Goal: Information Seeking & Learning: Learn about a topic

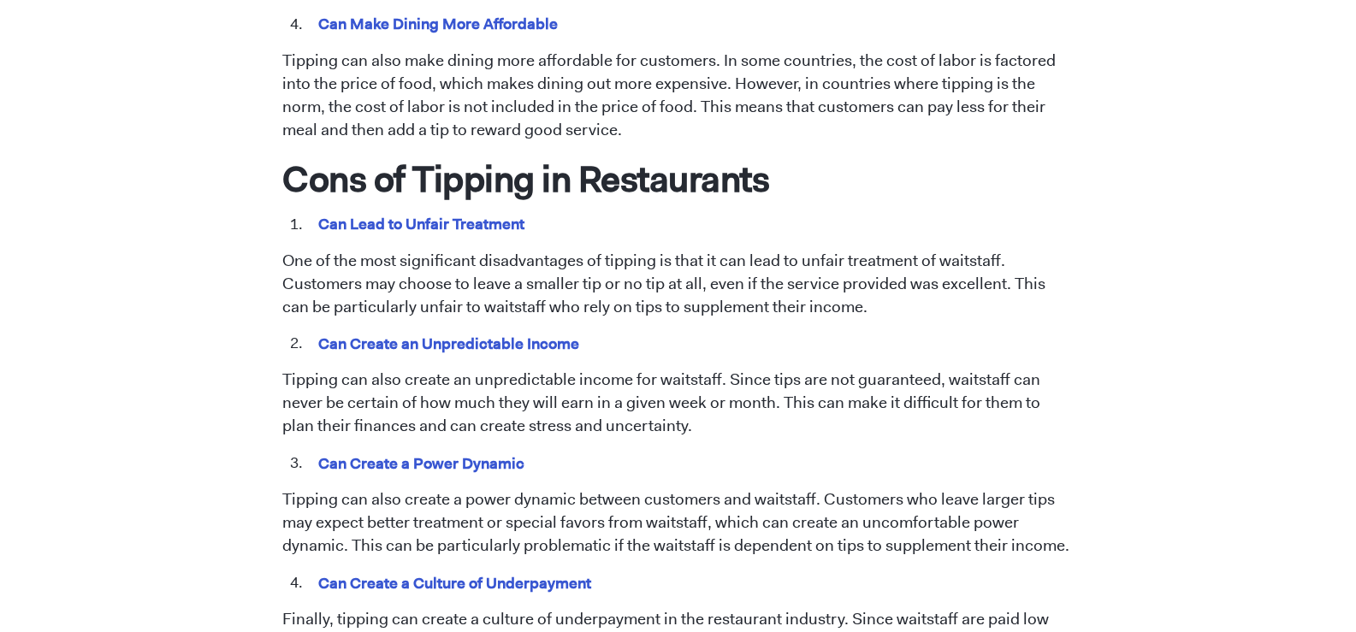
scroll to position [1540, 0]
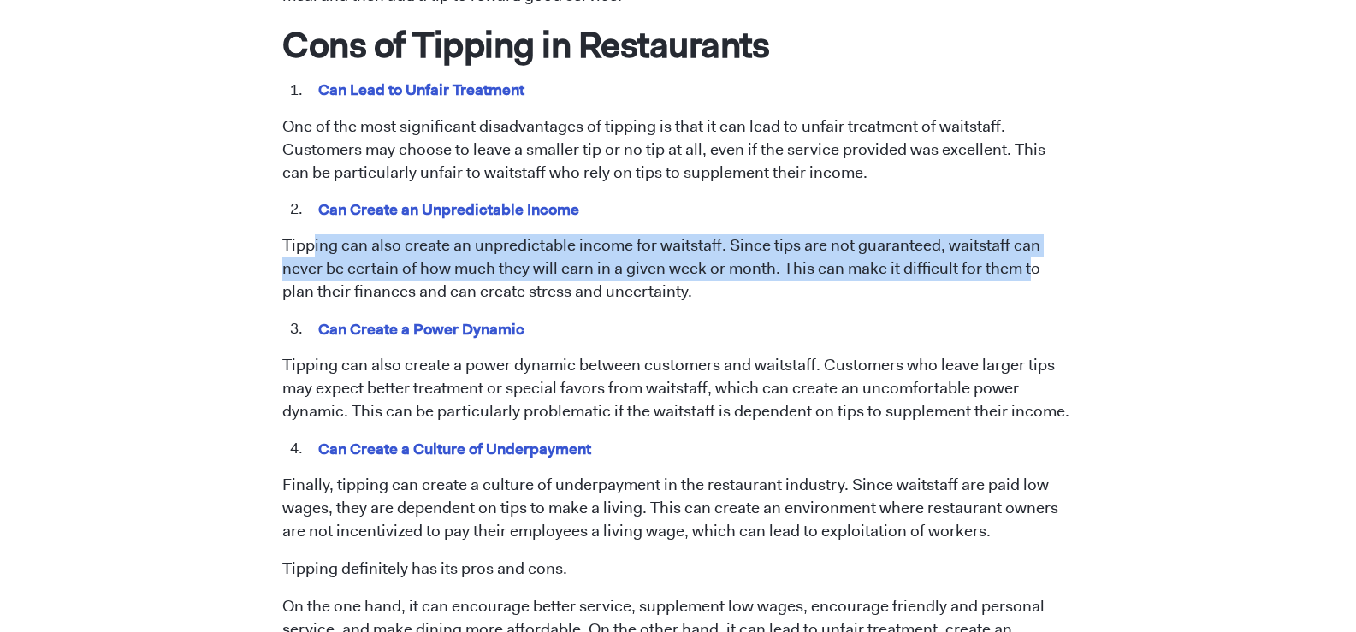
drag, startPoint x: 315, startPoint y: 219, endPoint x: 1024, endPoint y: 246, distance: 709.8
click at [1024, 246] on p "Tipping can also create an unpredictable income for waitstaff. Since tips are n…" at bounding box center [677, 268] width 791 height 69
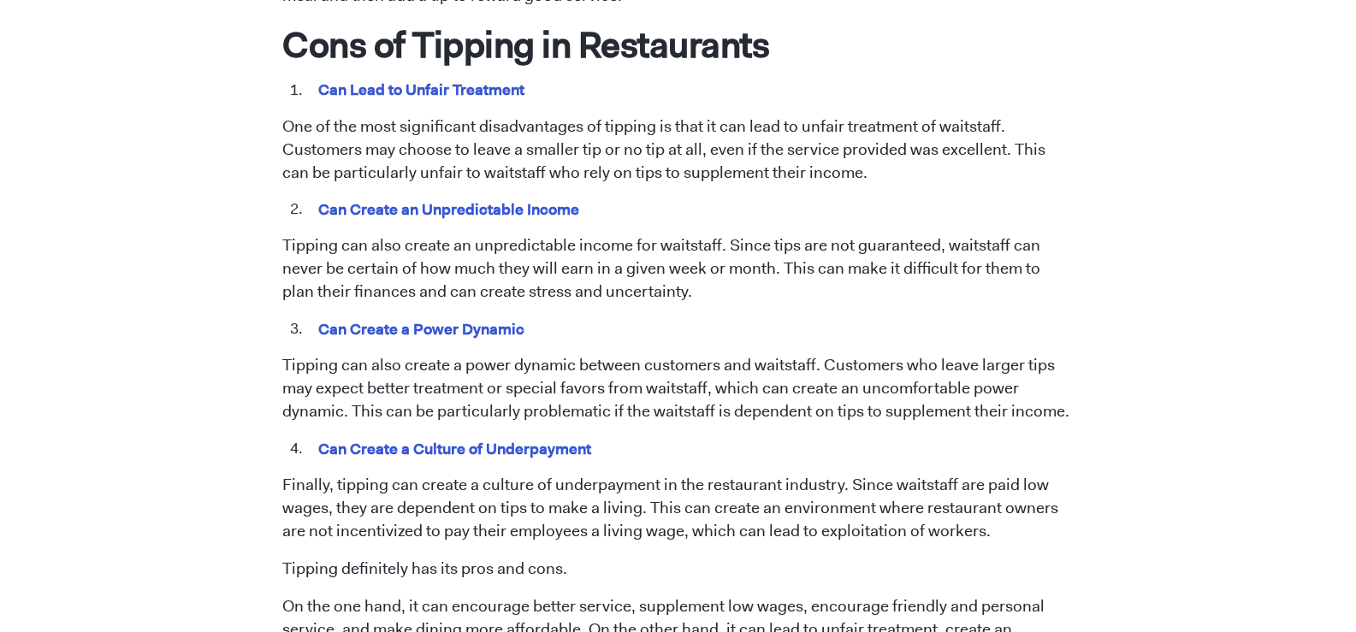
click at [979, 318] on li "Can Create a Power Dynamic" at bounding box center [689, 329] width 767 height 22
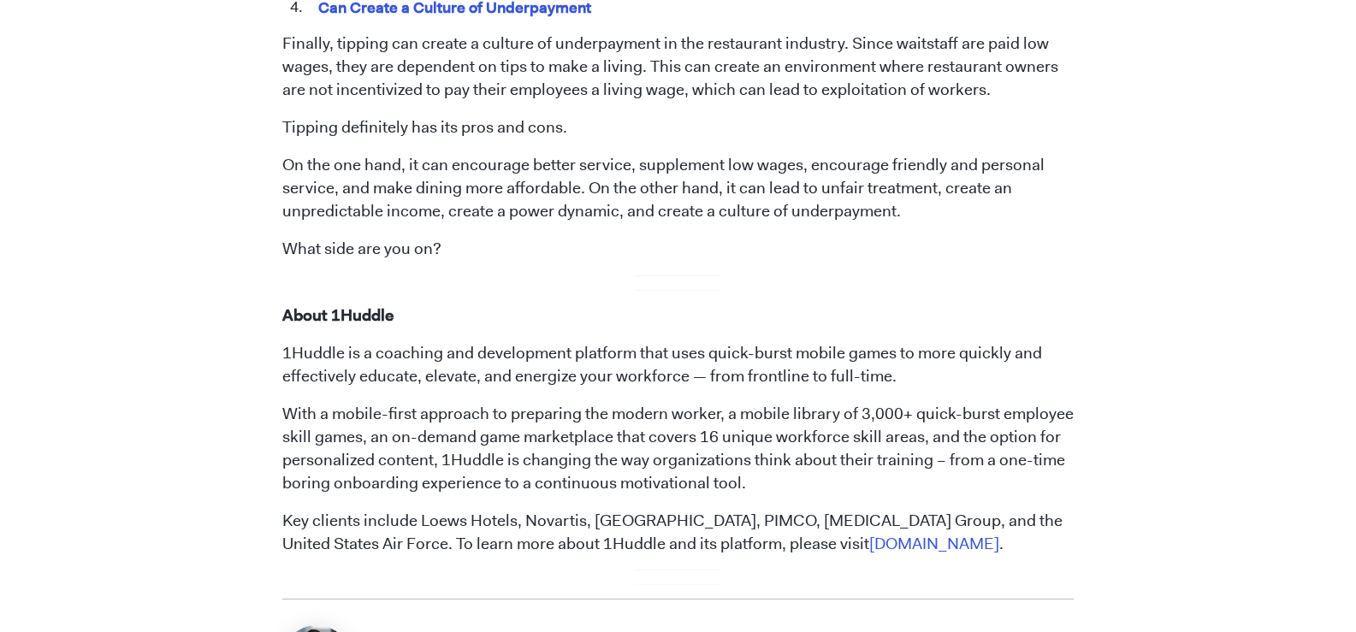
scroll to position [1968, 0]
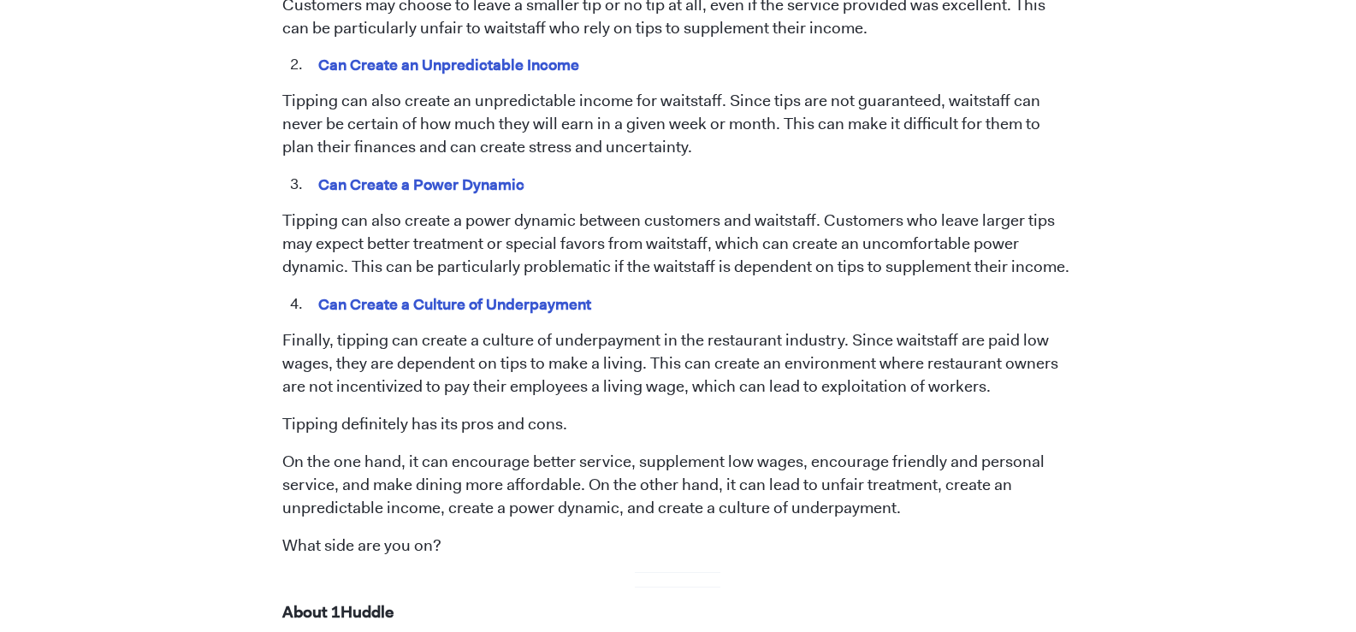
scroll to position [1626, 0]
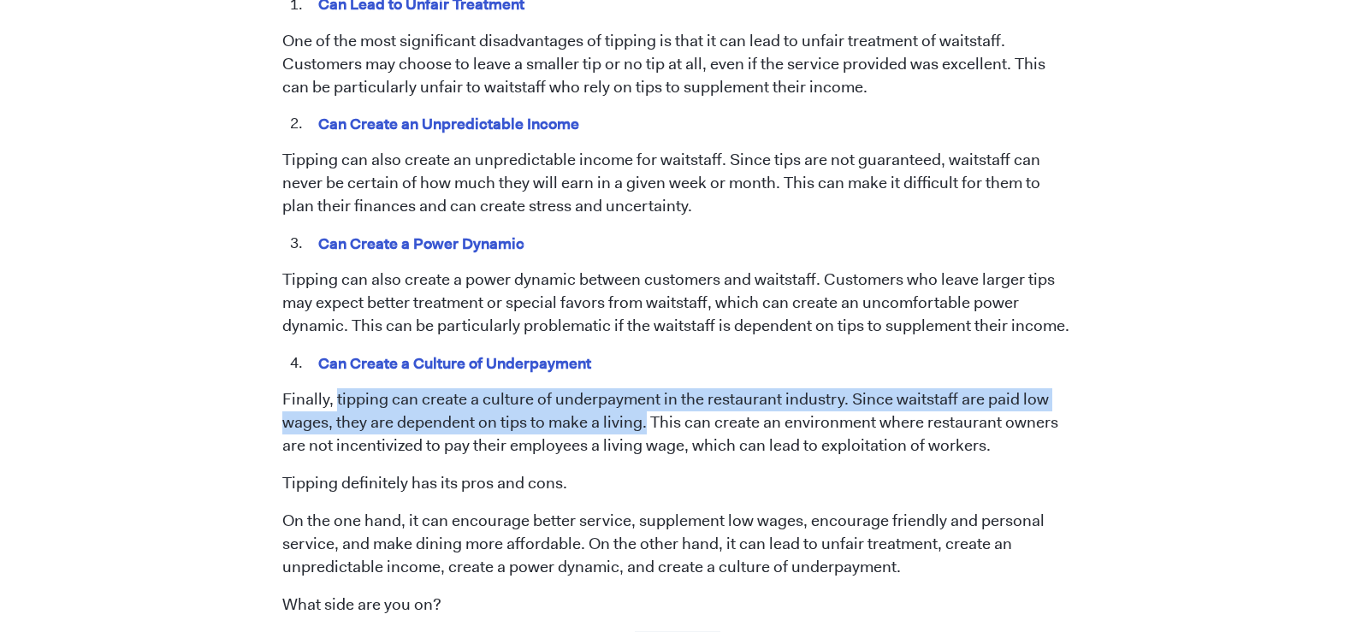
drag, startPoint x: 335, startPoint y: 375, endPoint x: 644, endPoint y: 402, distance: 310.1
click at [644, 402] on p "Finally, tipping can create a culture of underpayment in the restaurant industr…" at bounding box center [677, 422] width 791 height 69
copy p "tipping can create a culture of underpayment in the restaurant industry. Since …"
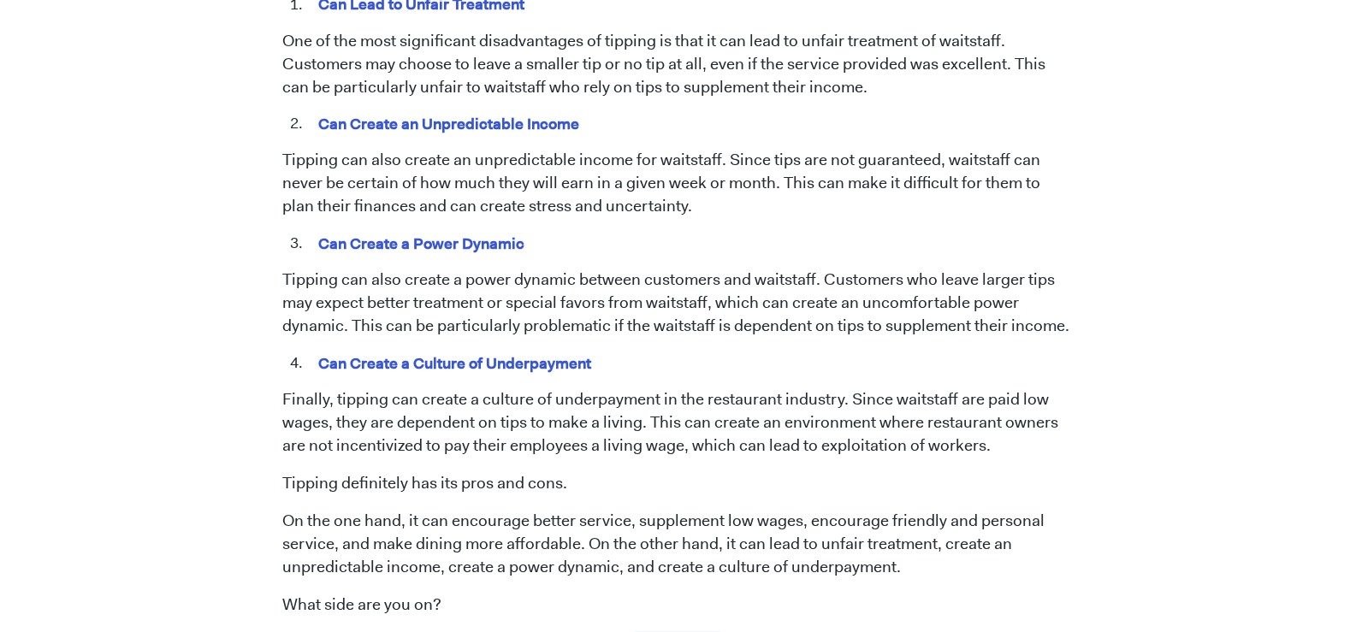
click at [888, 352] on li "Can Create a Culture of Underpayment" at bounding box center [689, 363] width 767 height 22
